Goal: Information Seeking & Learning: Find specific page/section

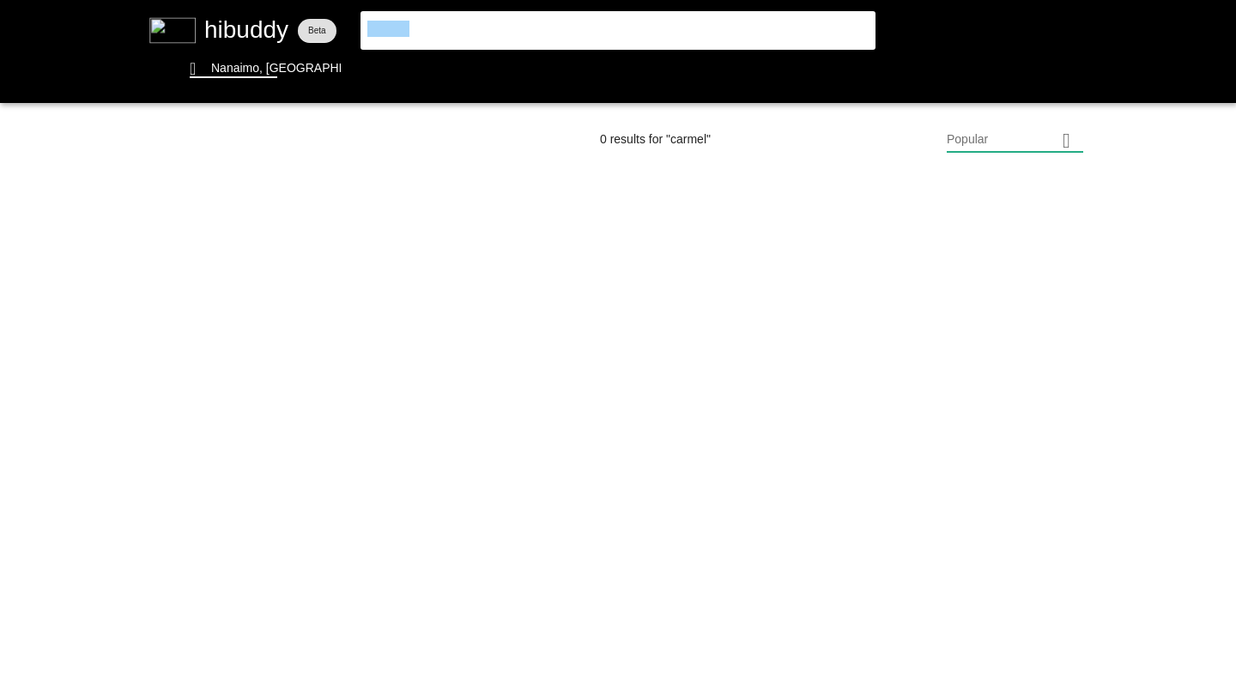
drag, startPoint x: 447, startPoint y: 27, endPoint x: 347, endPoint y: 15, distance: 101.3
click at [346, 15] on flt-glass-pane at bounding box center [618, 342] width 1236 height 684
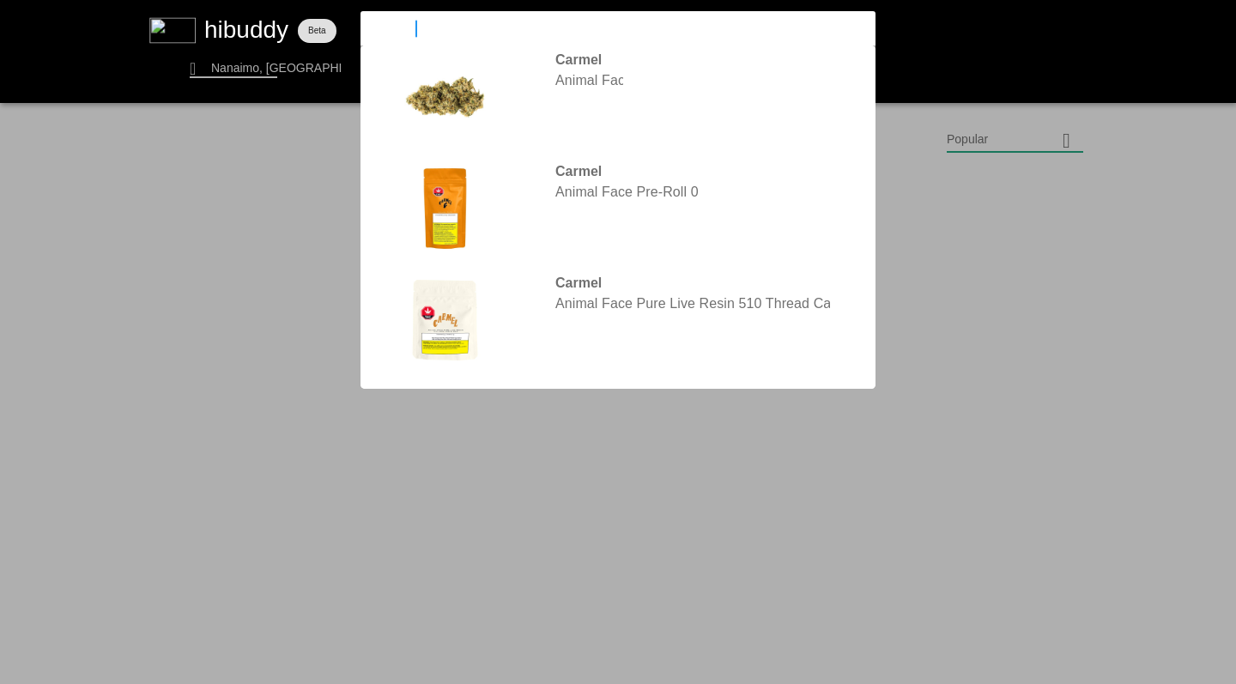
type input "lemon up"
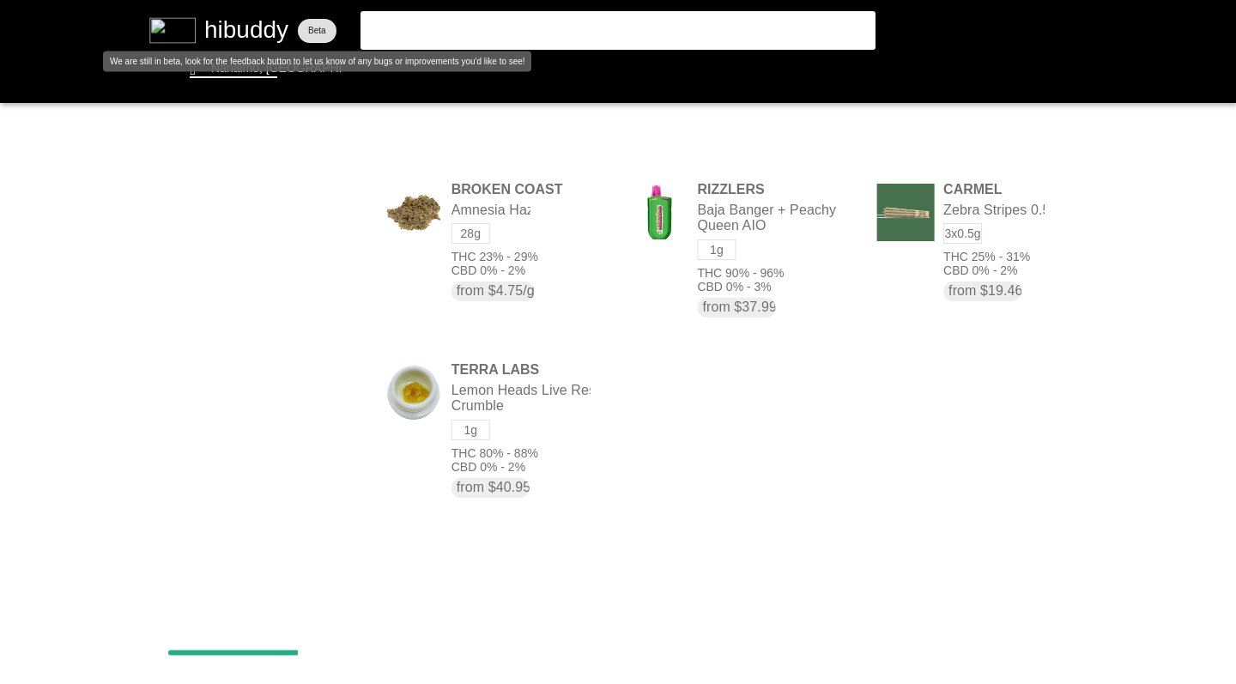
click at [252, 71] on flt-glass-pane at bounding box center [618, 342] width 1236 height 684
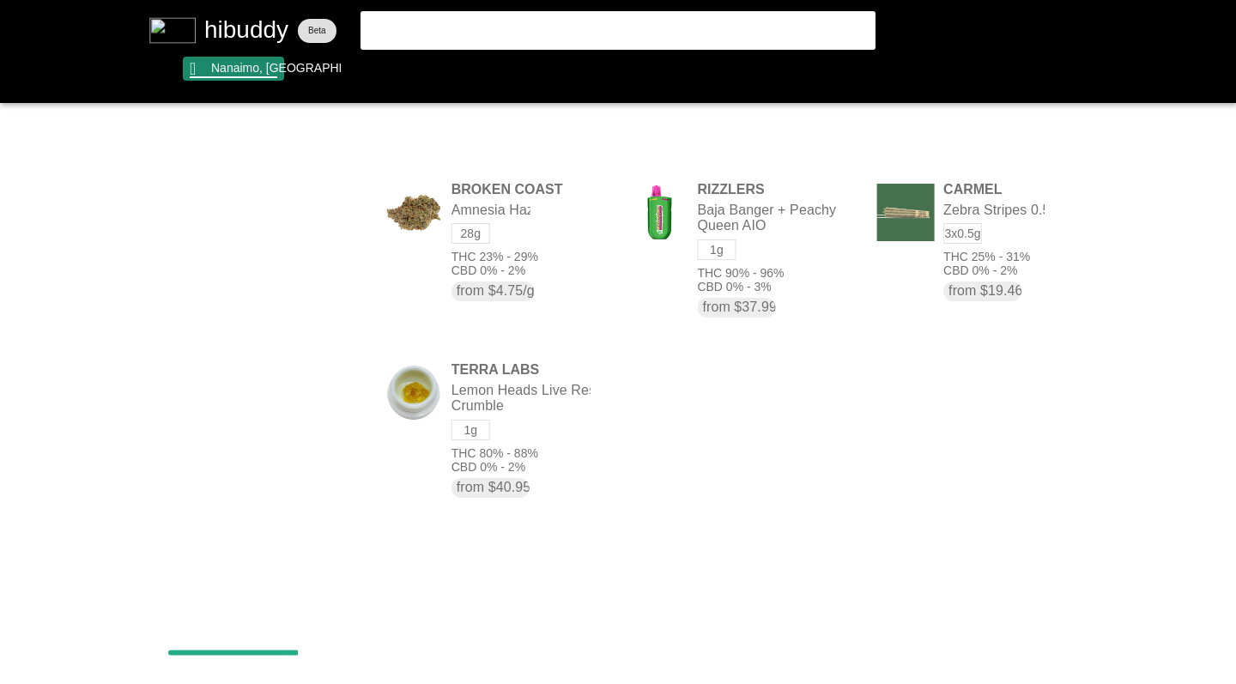
click at [251, 70] on flt-glass-pane at bounding box center [618, 342] width 1236 height 684
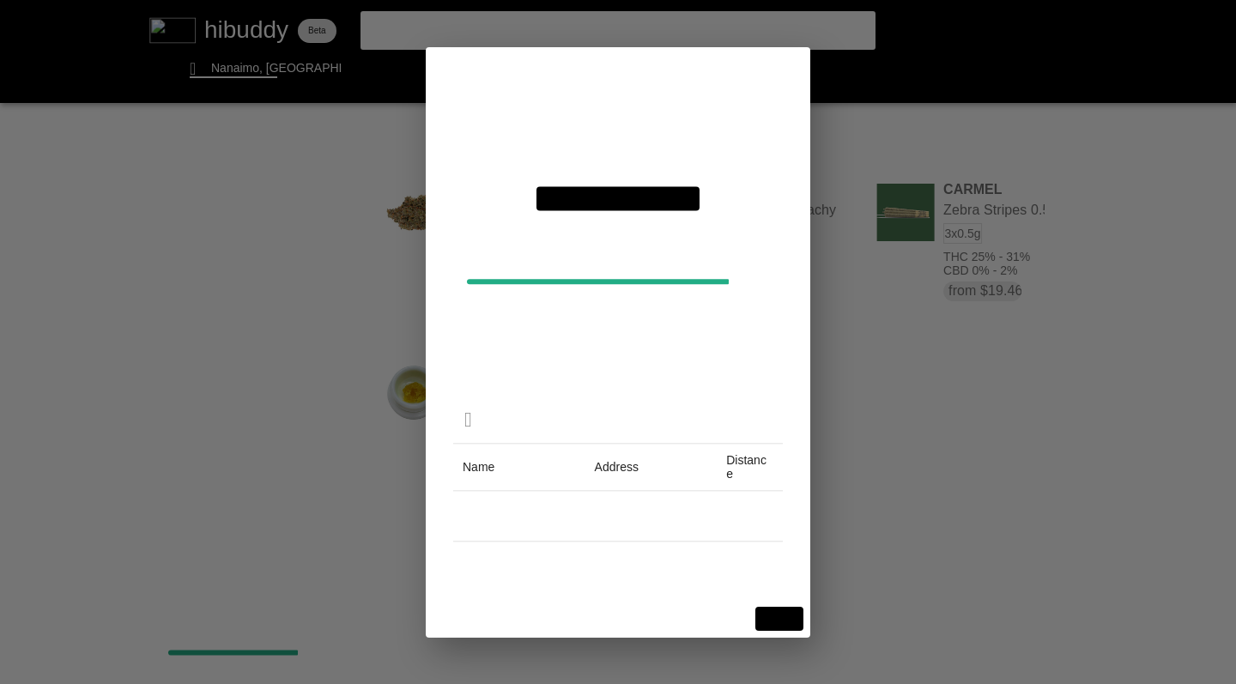
drag, startPoint x: 652, startPoint y: 124, endPoint x: 434, endPoint y: 112, distance: 217.5
click at [434, 112] on flt-glass-pane at bounding box center [618, 342] width 1236 height 684
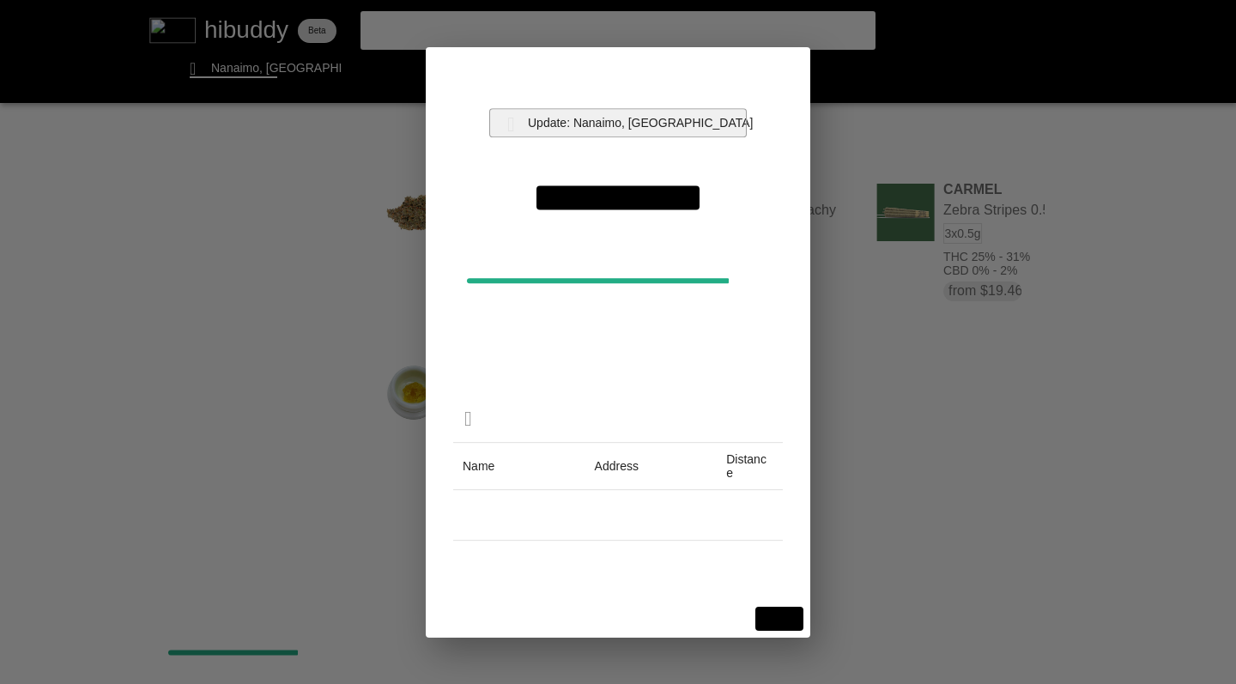
click at [602, 121] on flt-glass-pane at bounding box center [618, 342] width 1236 height 684
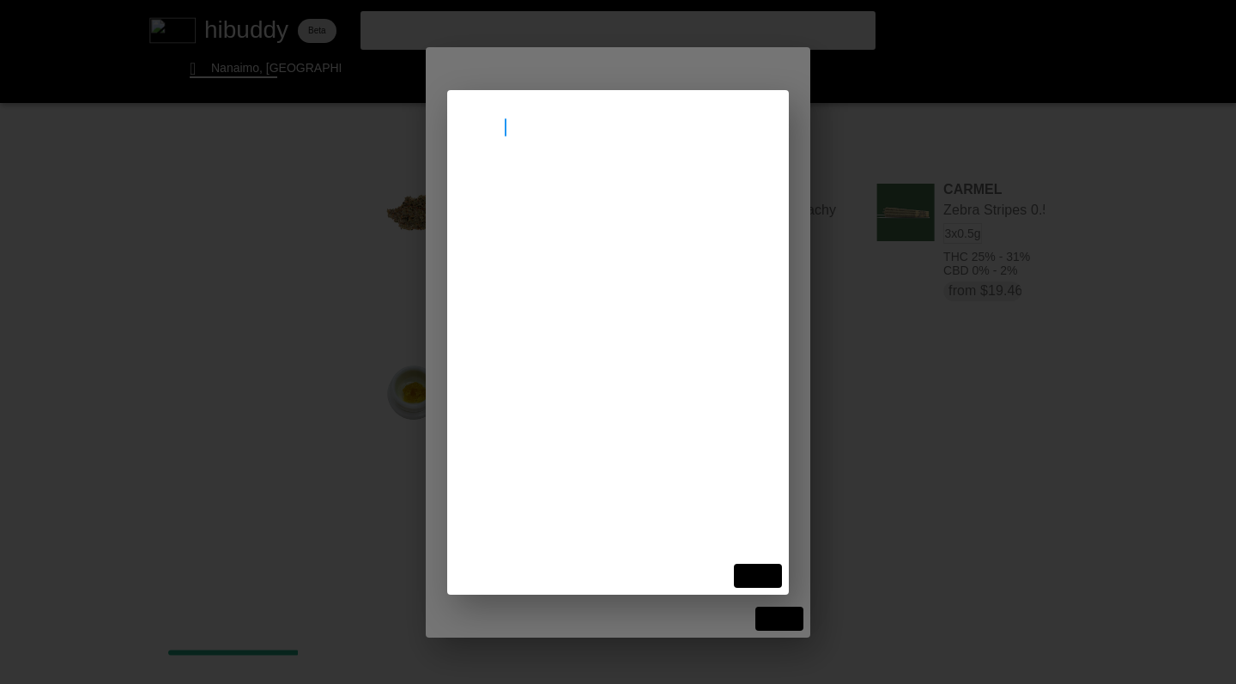
type input "[GEOGRAPHIC_DATA]"
click at [561, 197] on flt-glass-pane at bounding box center [618, 342] width 1236 height 684
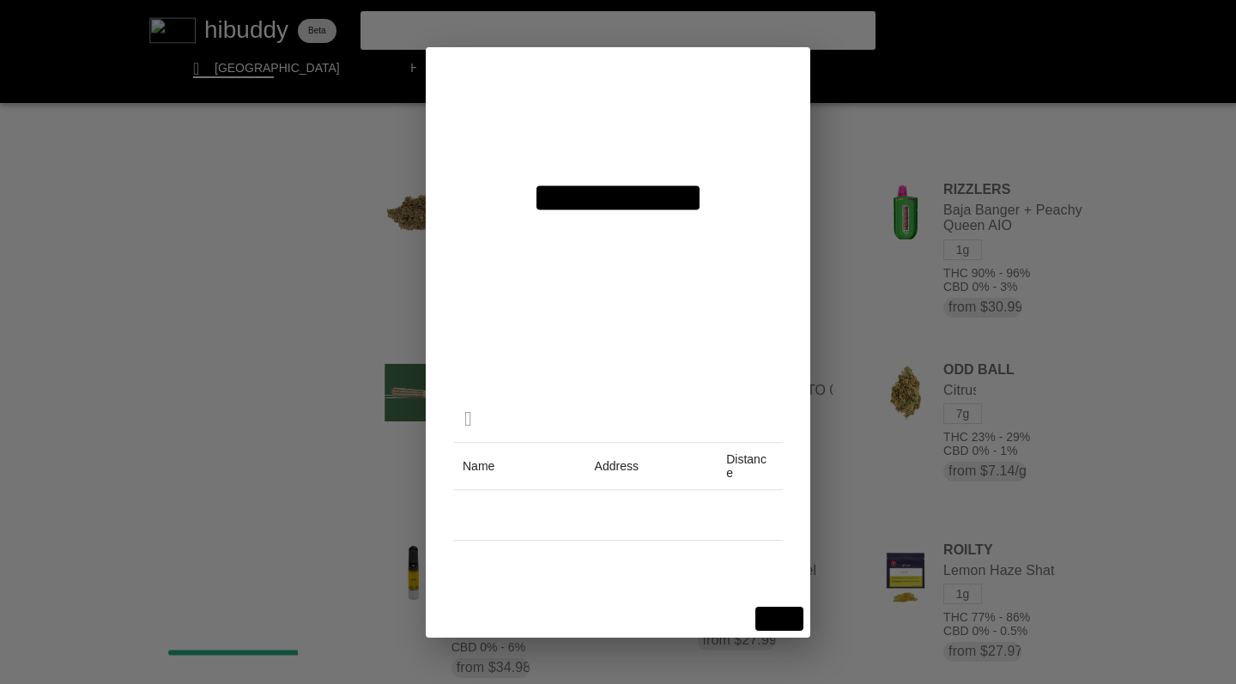
click at [769, 616] on flt-glass-pane at bounding box center [618, 342] width 1236 height 684
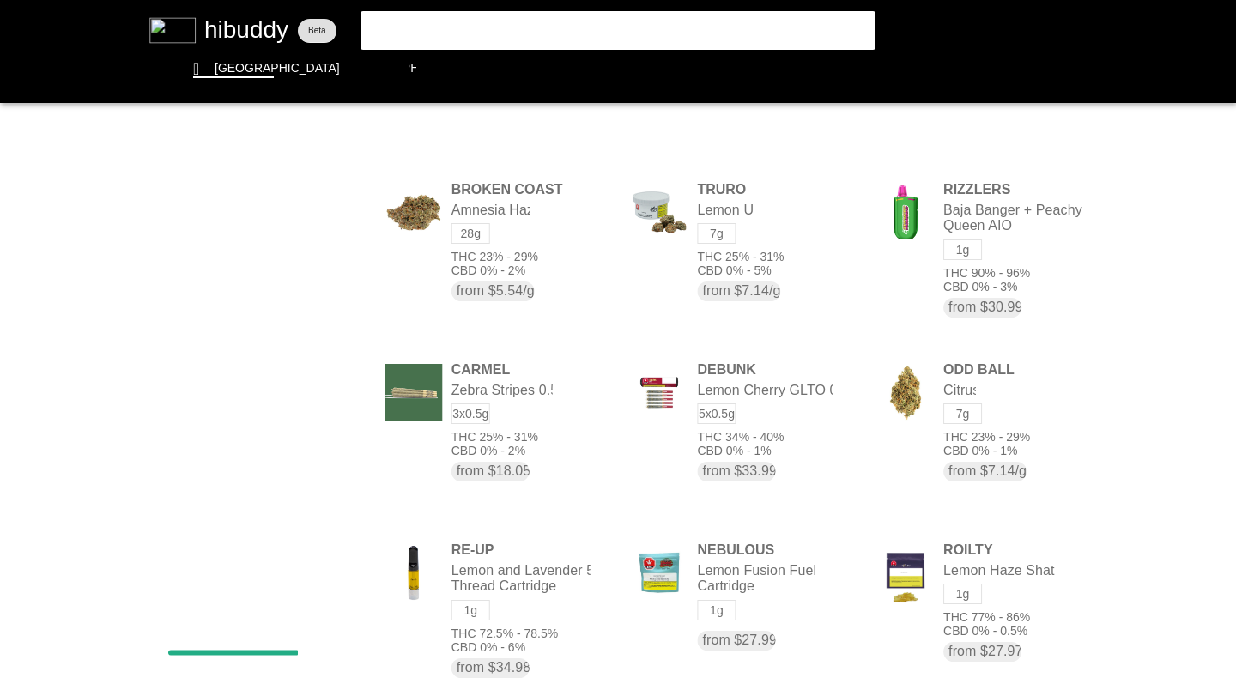
click at [451, 29] on flt-glass-pane at bounding box center [618, 342] width 1236 height 684
click at [458, 30] on flt-glass-pane at bounding box center [618, 342] width 1236 height 684
type input "lemon up truro"
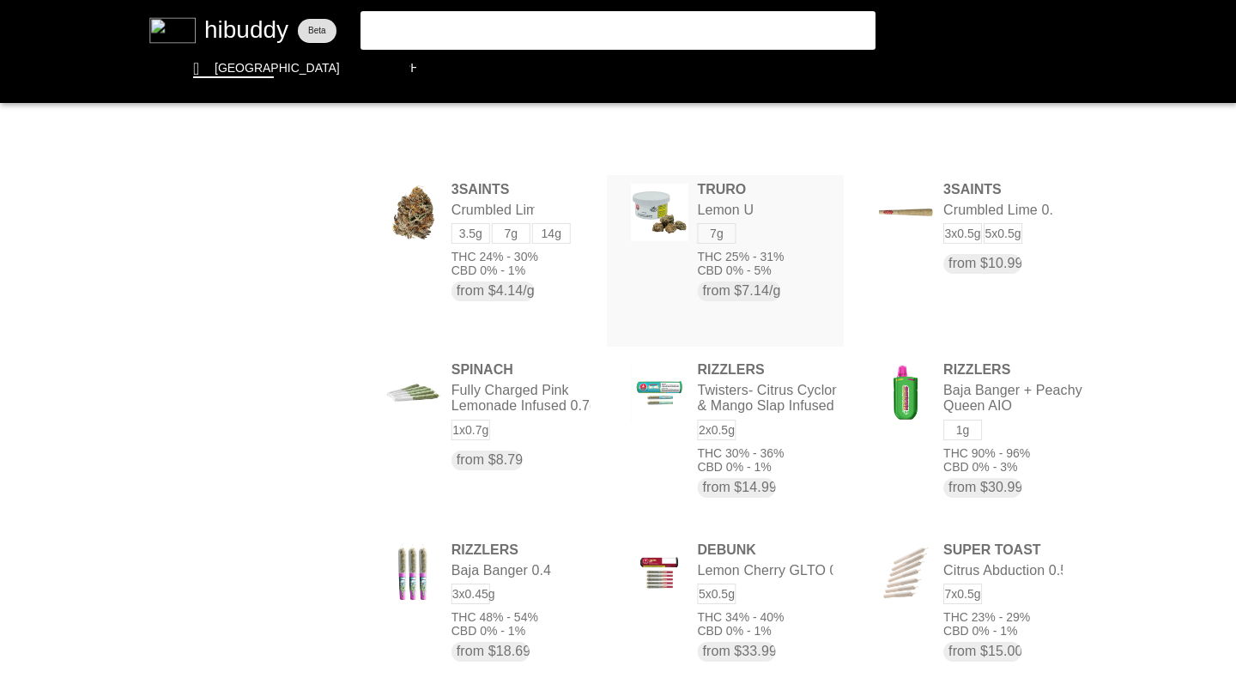
click at [732, 193] on flt-glass-pane at bounding box center [618, 342] width 1236 height 684
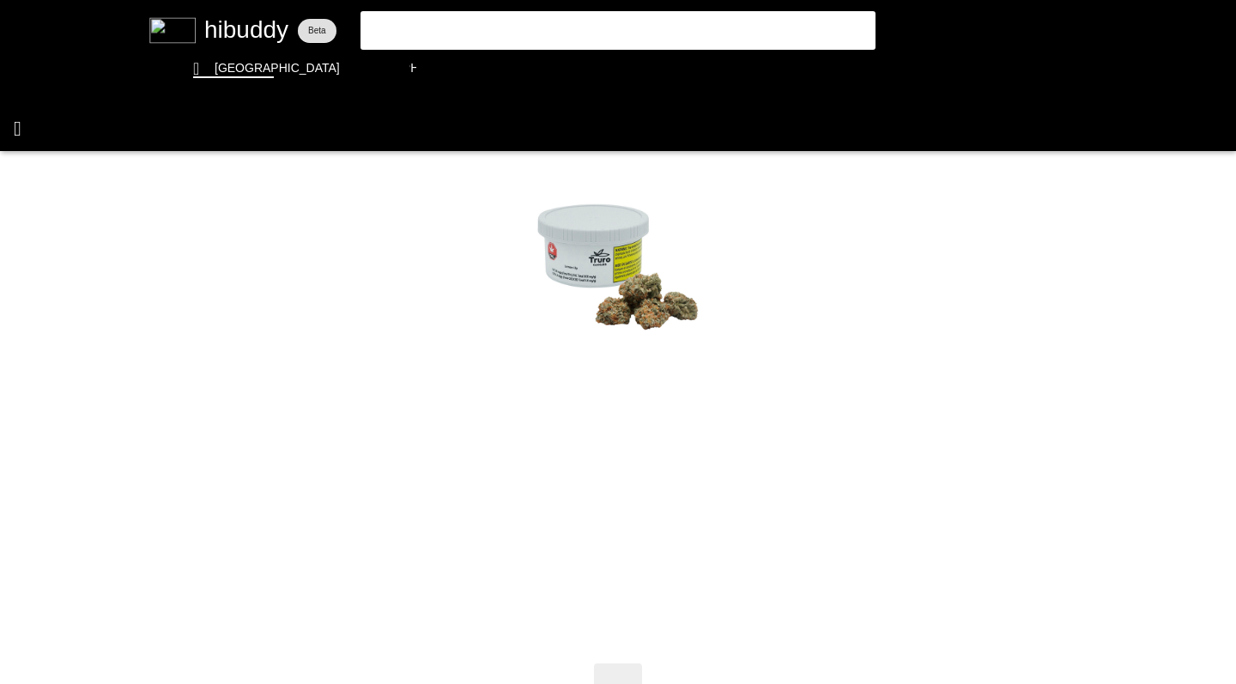
click at [21, 125] on flt-glass-pane at bounding box center [618, 342] width 1236 height 684
